Goal: Task Accomplishment & Management: Manage account settings

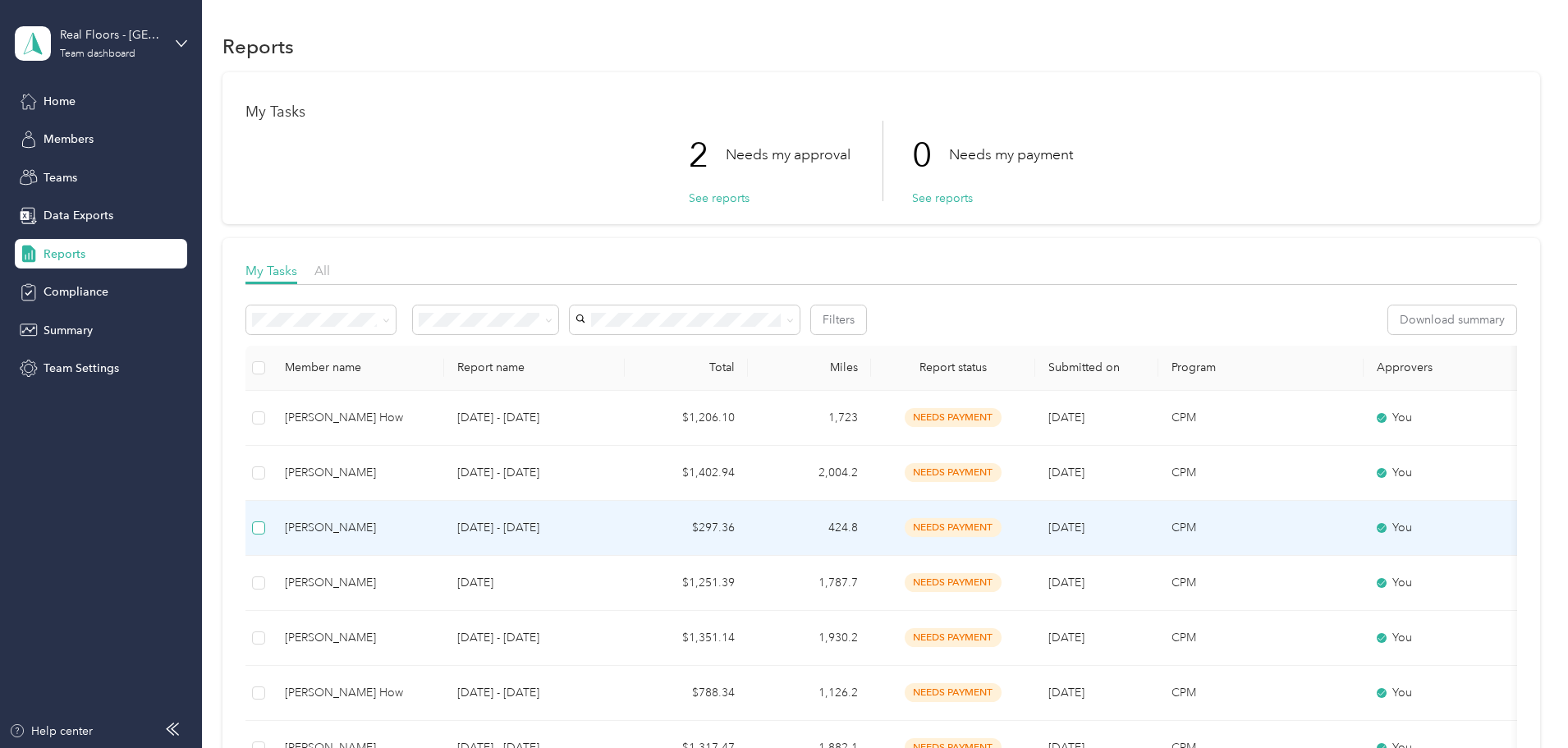
click at [265, 534] on label at bounding box center [258, 527] width 13 height 18
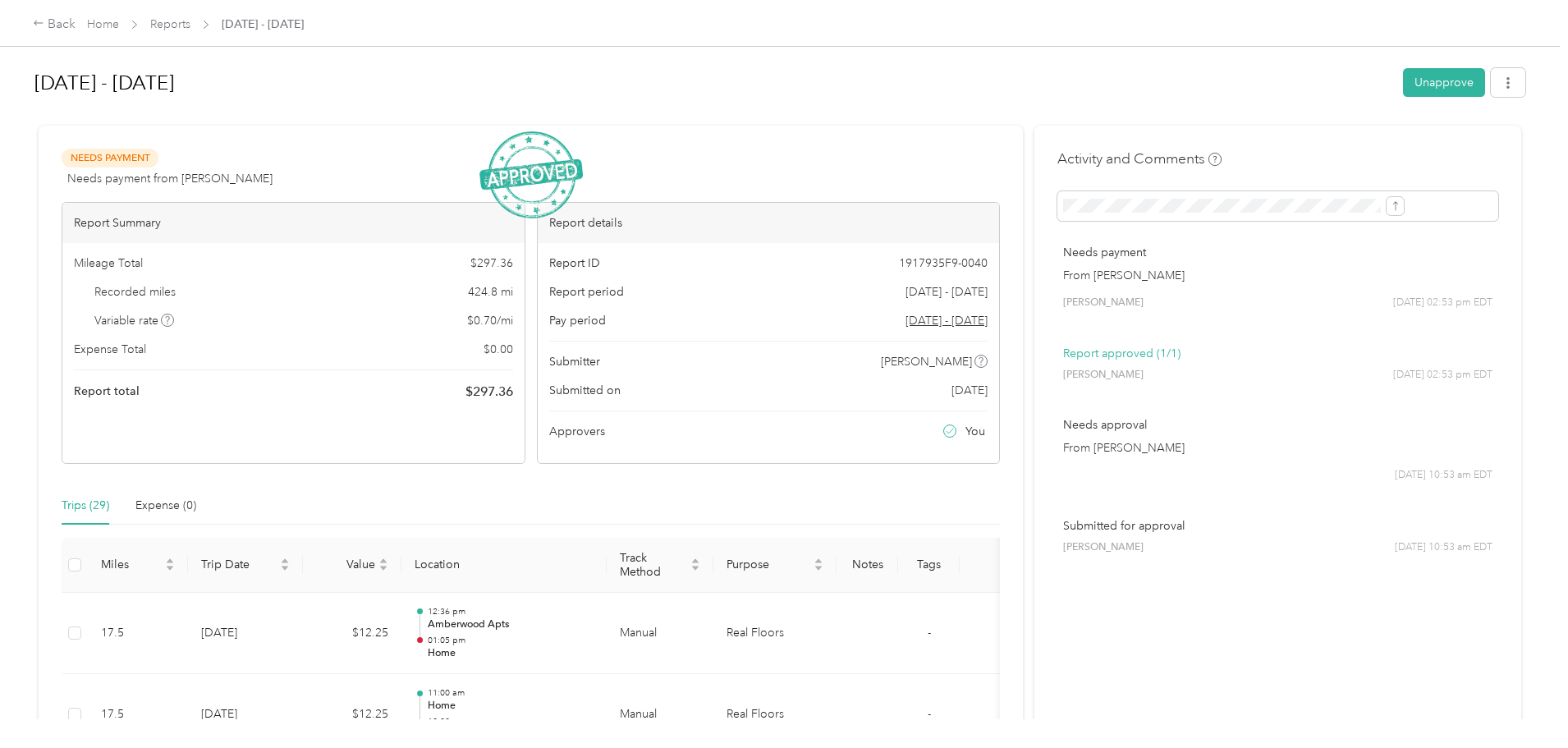
click at [163, 25] on div "Back Home Reports [DATE] - [DATE]" at bounding box center [784, 23] width 1568 height 46
click at [44, 21] on icon at bounding box center [38, 23] width 12 height 12
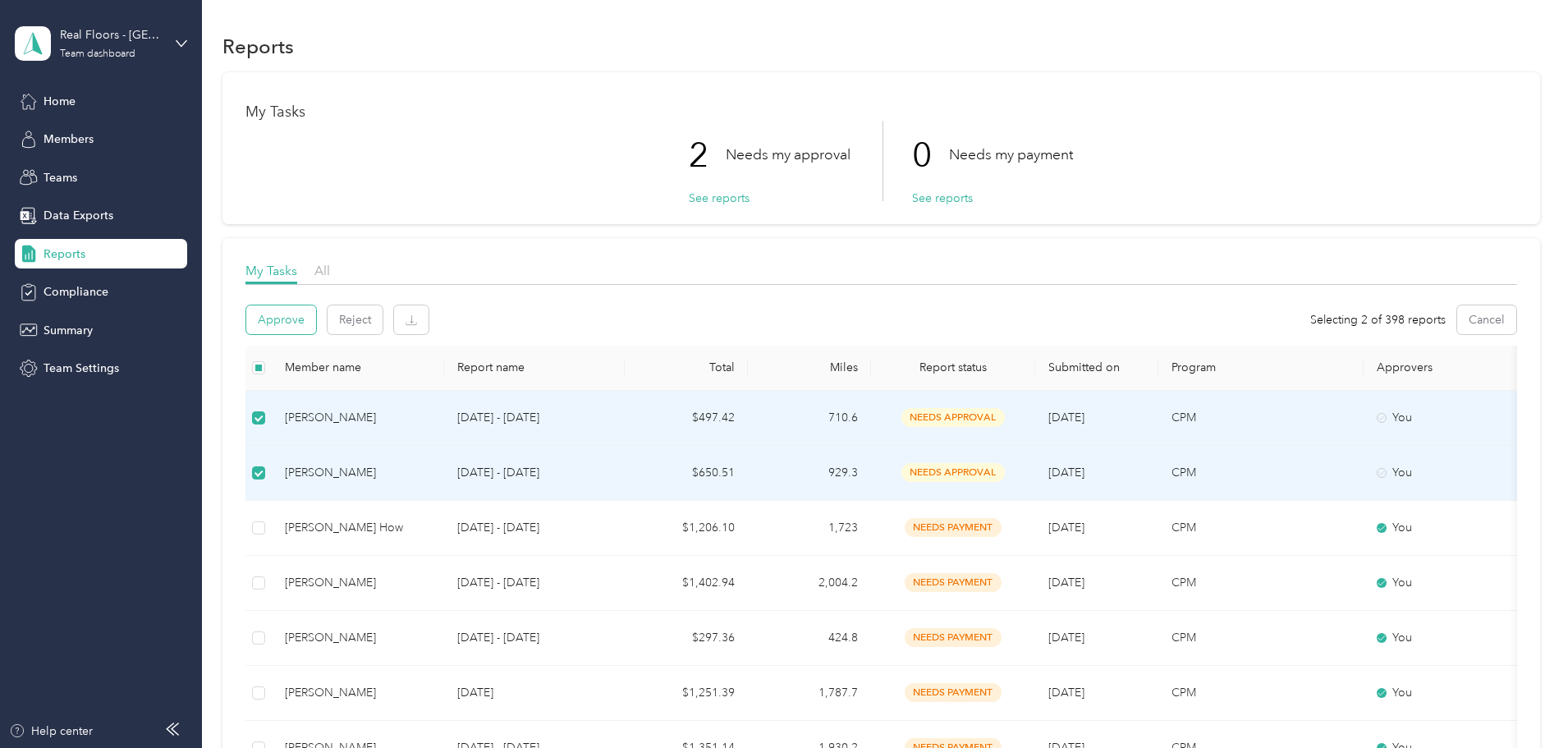
click at [317, 326] on button "Approve" at bounding box center [281, 319] width 70 height 29
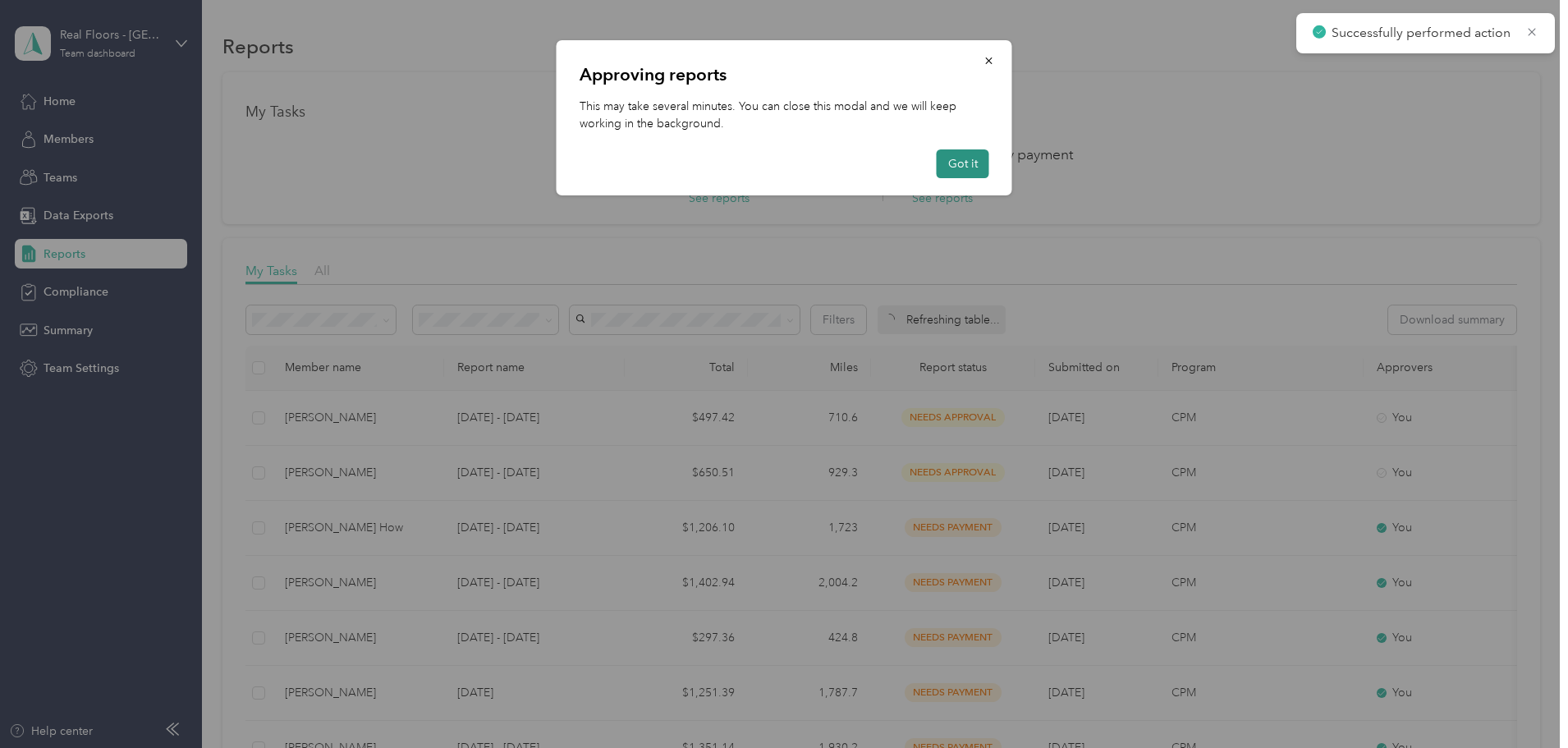
click at [954, 163] on button "Got it" at bounding box center [962, 164] width 52 height 29
